Goal: Obtain resource: Download file/media

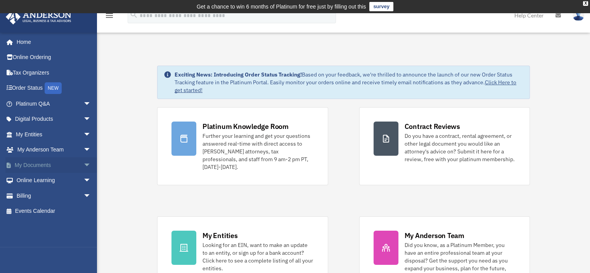
click at [83, 165] on span "arrow_drop_down" at bounding box center [91, 165] width 16 height 16
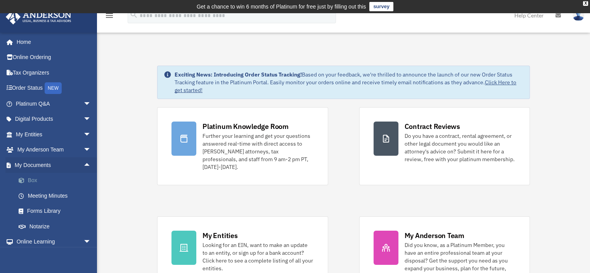
click at [34, 182] on link "Box" at bounding box center [57, 181] width 92 height 16
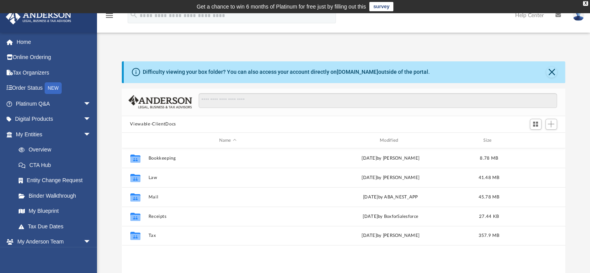
scroll to position [170, 438]
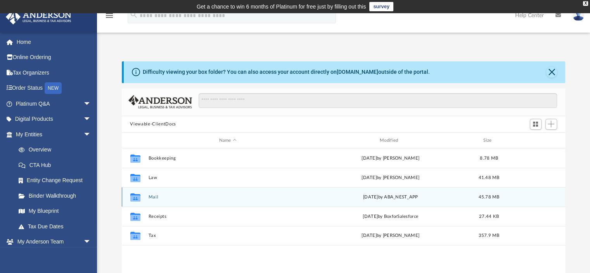
click at [154, 196] on button "Mail" at bounding box center [227, 196] width 159 height 5
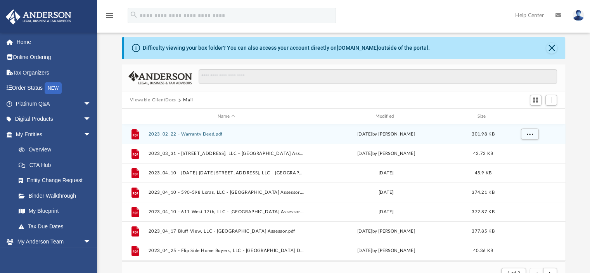
scroll to position [26, 0]
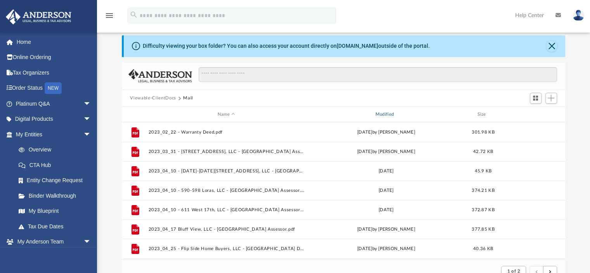
click at [391, 114] on div "Modified" at bounding box center [386, 114] width 156 height 7
click at [391, 113] on div "Modified" at bounding box center [386, 114] width 156 height 7
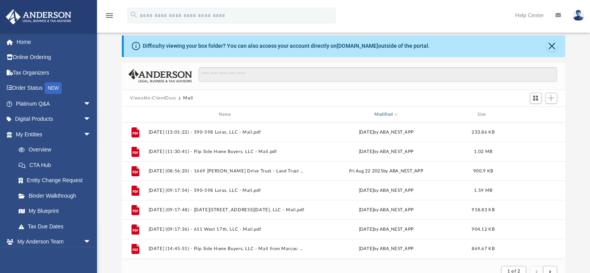
click at [391, 114] on div "Modified" at bounding box center [386, 114] width 156 height 7
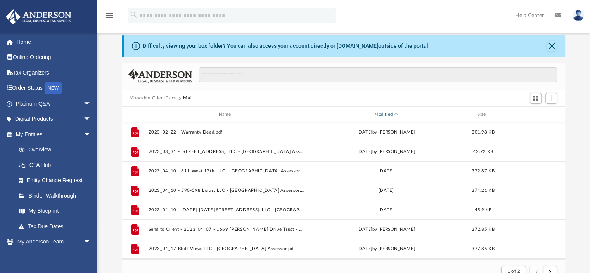
click at [392, 112] on div "Modified" at bounding box center [386, 114] width 156 height 7
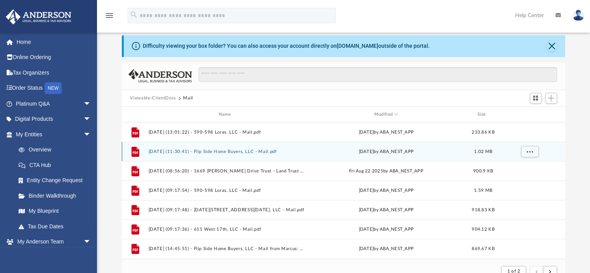
click at [264, 148] on div "File 2025.09.05 (11:30:41) - Flip Side Home Buyers, LLC - Mail.pdf Fri Sep 5 20…" at bounding box center [344, 151] width 444 height 19
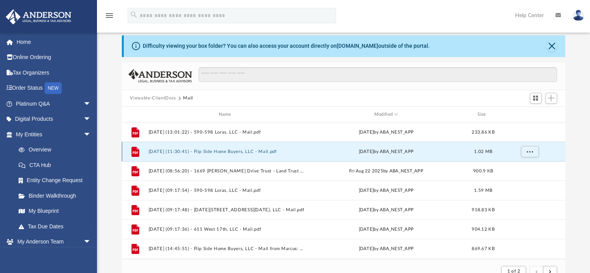
click at [137, 153] on icon "grid" at bounding box center [134, 152] width 5 height 2
click at [280, 152] on button "2025.09.05 (11:30:41) - Flip Side Home Buyers, LLC - Mail.pdf" at bounding box center [226, 151] width 156 height 5
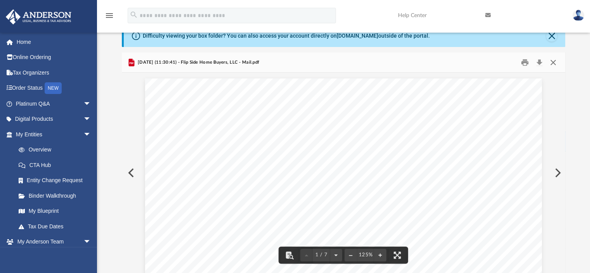
click at [552, 62] on button "Close" at bounding box center [553, 62] width 14 height 12
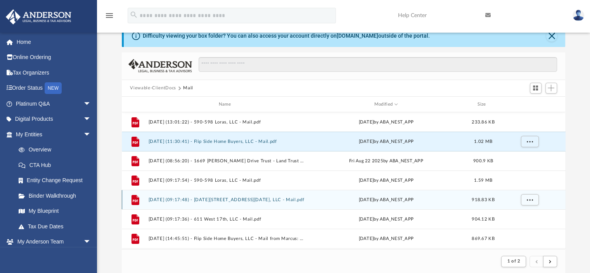
click at [263, 199] on button "2025.08.21 (09:17:48) - 1535-1537 Bluff Street, LLC - Mail.pdf" at bounding box center [226, 199] width 156 height 5
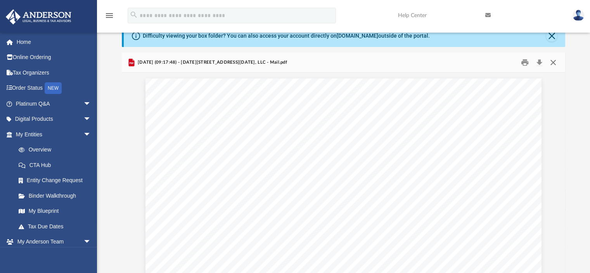
click at [554, 60] on button "Close" at bounding box center [553, 62] width 14 height 12
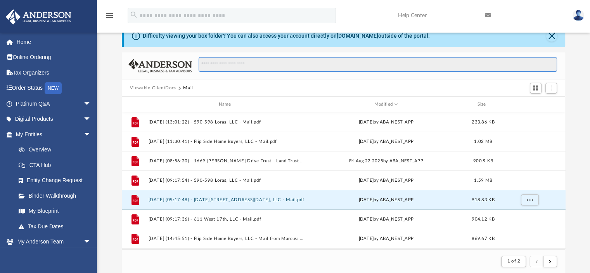
click at [554, 60] on input "Search files and folders" at bounding box center [378, 64] width 358 height 15
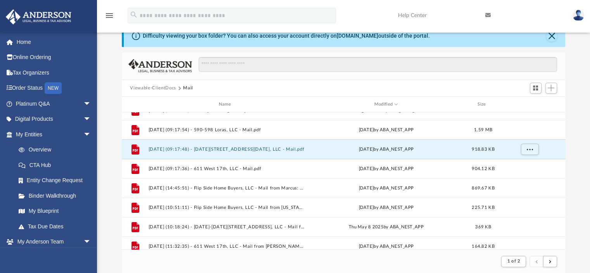
scroll to position [64, 0]
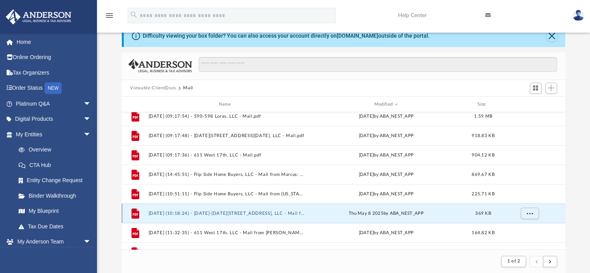
click at [229, 211] on button "2025.05.08 (10:18:24) - 1535-1537 Bluff Street, LLC - Mail from 1535 1537 Bluff…" at bounding box center [226, 213] width 156 height 5
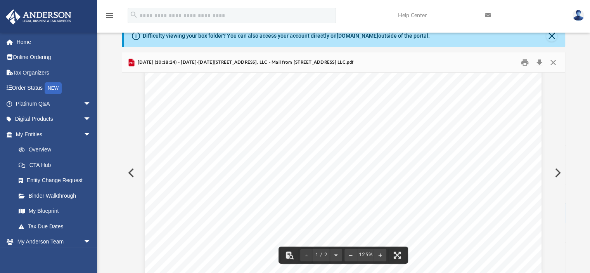
scroll to position [123, 0]
click at [553, 62] on button "Close" at bounding box center [553, 62] width 14 height 12
